Goal: Use online tool/utility: Utilize a website feature to perform a specific function

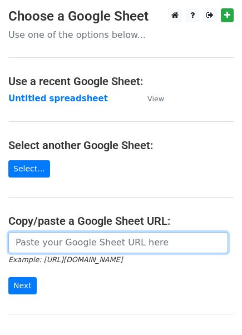
click at [39, 238] on input "url" at bounding box center [118, 242] width 220 height 21
paste input "https://docs.google.com/spreadsheets/d/1BTJMEKwxUn02gJjA4riOh0NeDGWdyvqDREc3gfd…"
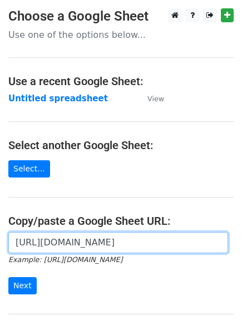
scroll to position [0, 335]
type input "https://docs.google.com/spreadsheets/d/1BTJMEKwxUn02gJjA4riOh0NeDGWdyvqDREc3gfd…"
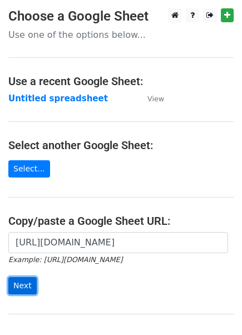
scroll to position [0, 0]
click at [18, 285] on input "Next" at bounding box center [22, 286] width 28 height 17
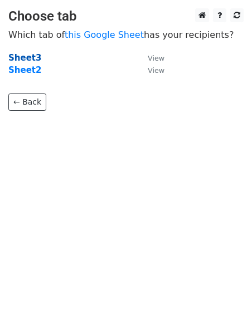
click at [30, 54] on strong "Sheet3" at bounding box center [24, 58] width 33 height 10
